Goal: Task Accomplishment & Management: Manage account settings

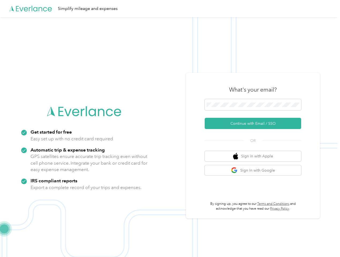
click at [170, 128] on img at bounding box center [168, 145] width 337 height 257
click at [170, 9] on div "Simplify mileage and expenses" at bounding box center [168, 8] width 337 height 17
click at [255, 123] on button "Continue with Email / SSO" at bounding box center [253, 123] width 96 height 11
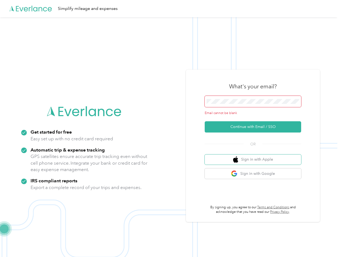
click at [255, 156] on button "Sign in with Apple" at bounding box center [253, 159] width 96 height 10
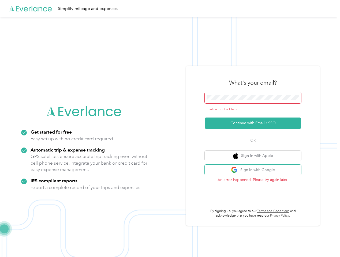
click at [255, 170] on button "Sign in with Google" at bounding box center [253, 170] width 96 height 10
